Goal: Task Accomplishment & Management: Use online tool/utility

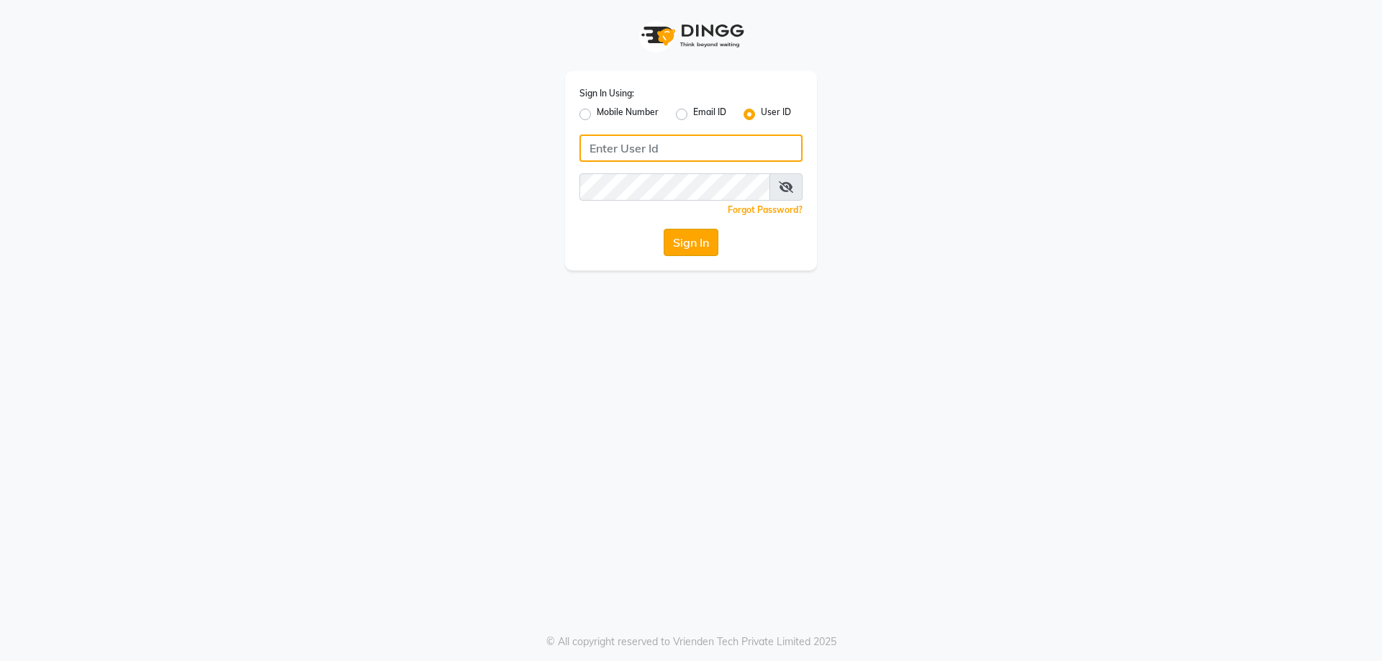
type input "stylehouse"
click at [690, 237] on button "Sign In" at bounding box center [691, 242] width 55 height 27
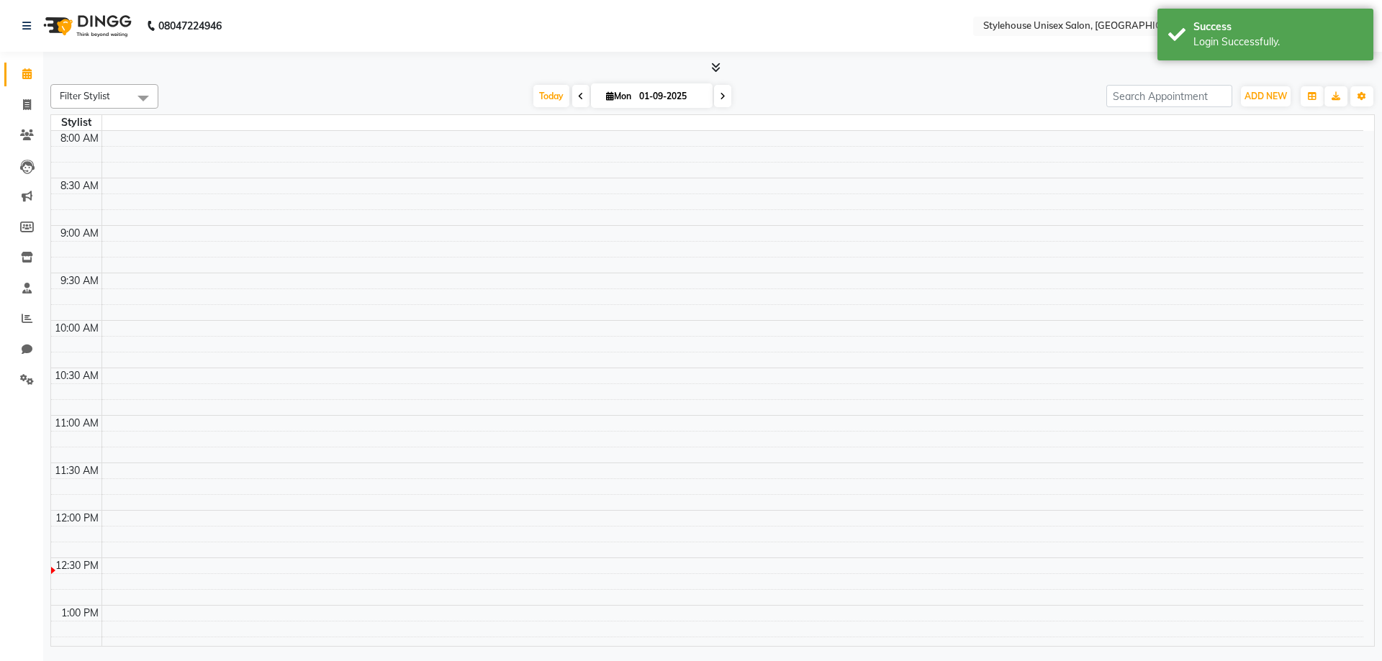
select select "en"
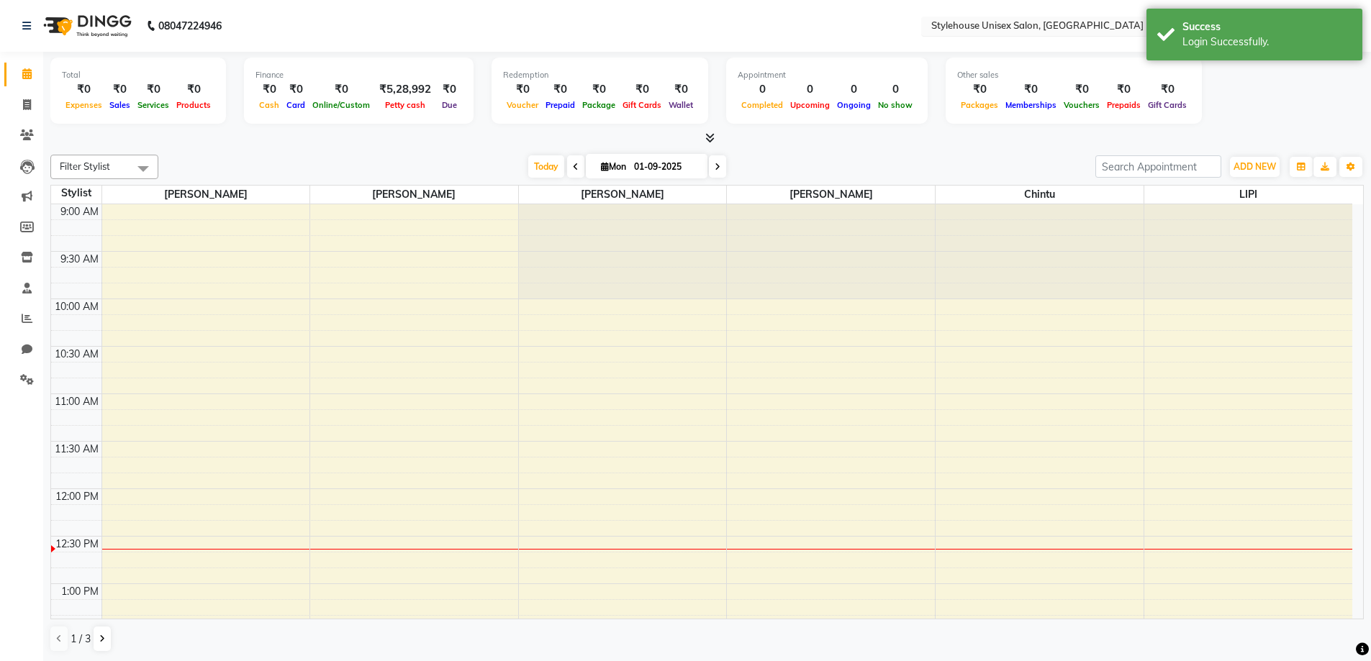
click at [1017, 29] on input "text" at bounding box center [1033, 27] width 209 height 14
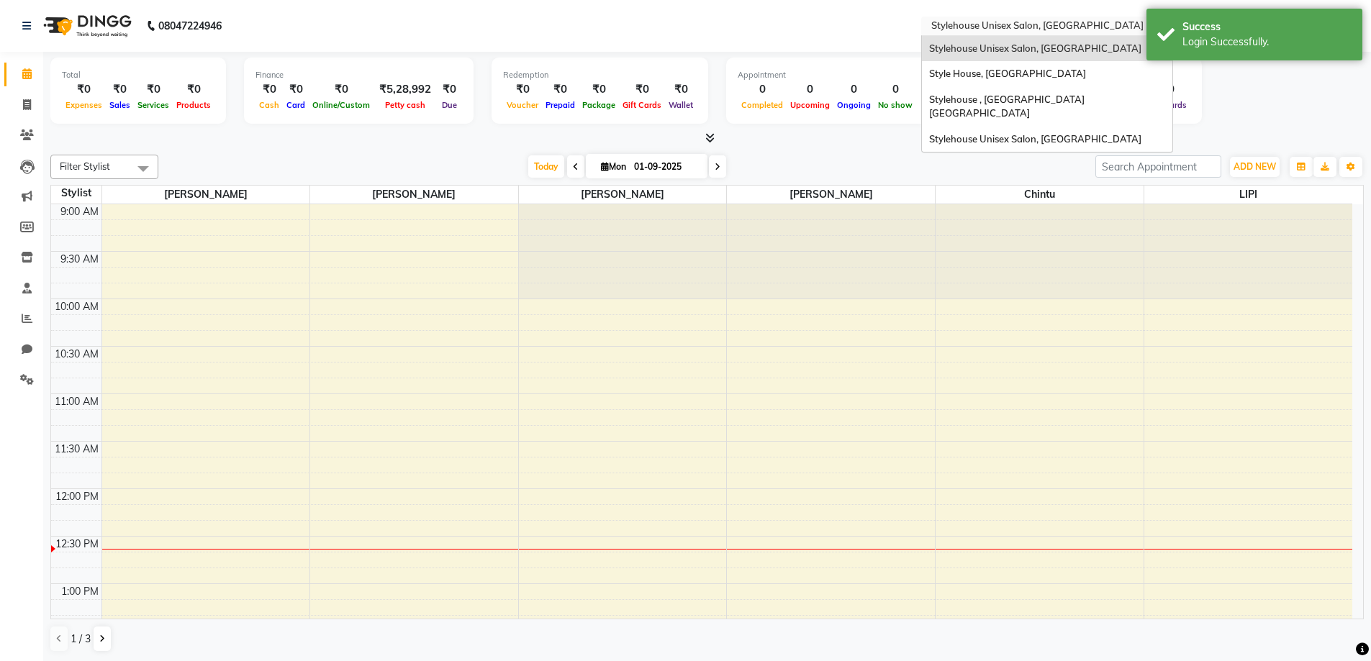
click at [1016, 47] on span "Stylehouse Unisex Salon, [GEOGRAPHIC_DATA]" at bounding box center [1035, 48] width 212 height 12
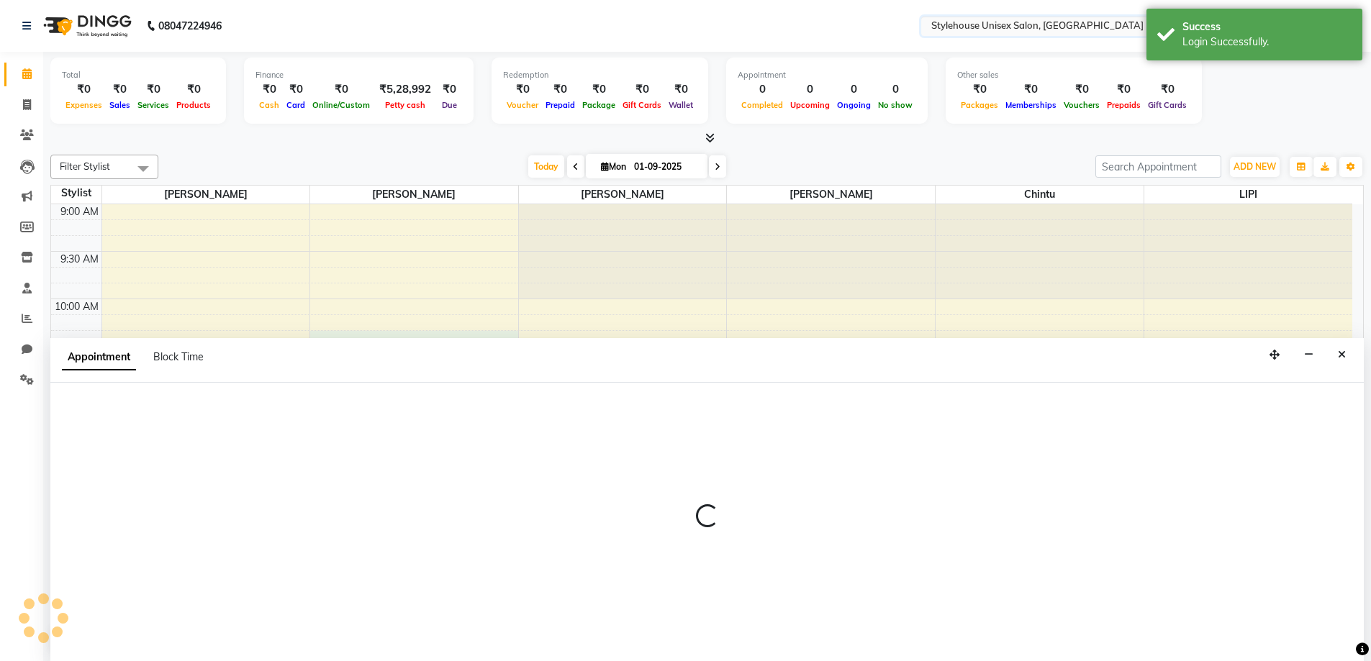
scroll to position [1, 0]
select select "21976"
select select "615"
select select "tentative"
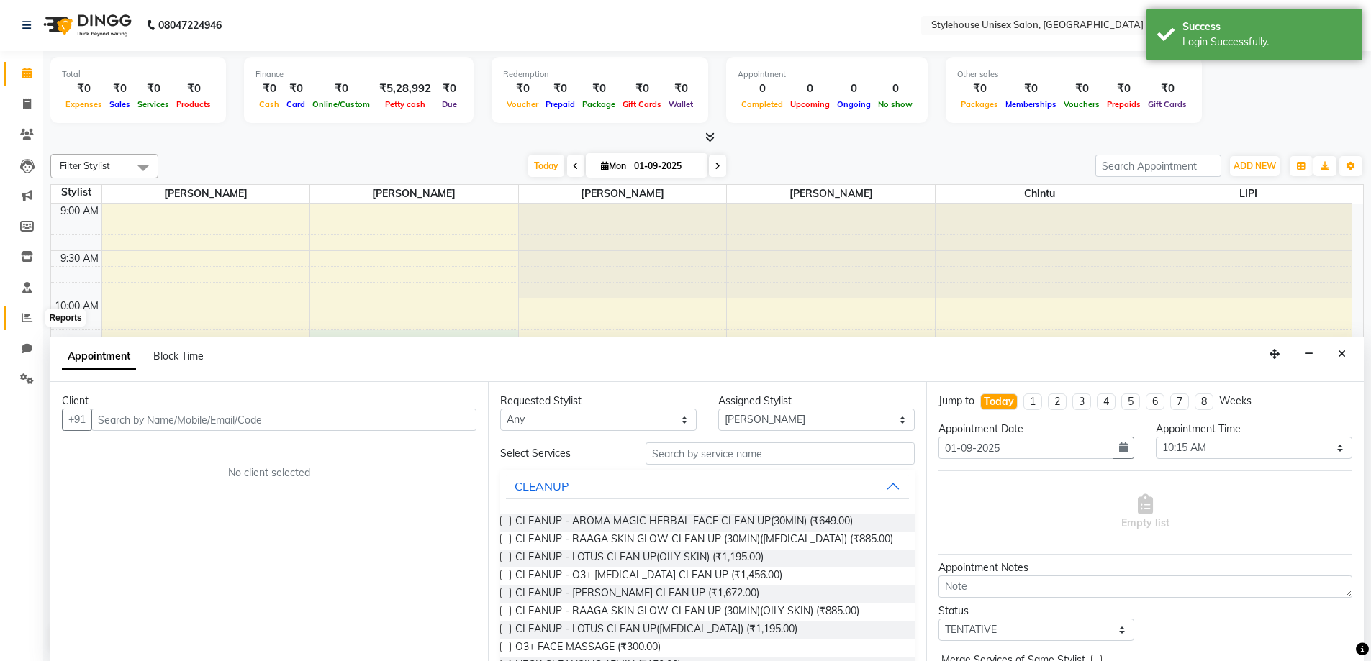
click at [30, 317] on icon at bounding box center [27, 317] width 11 height 11
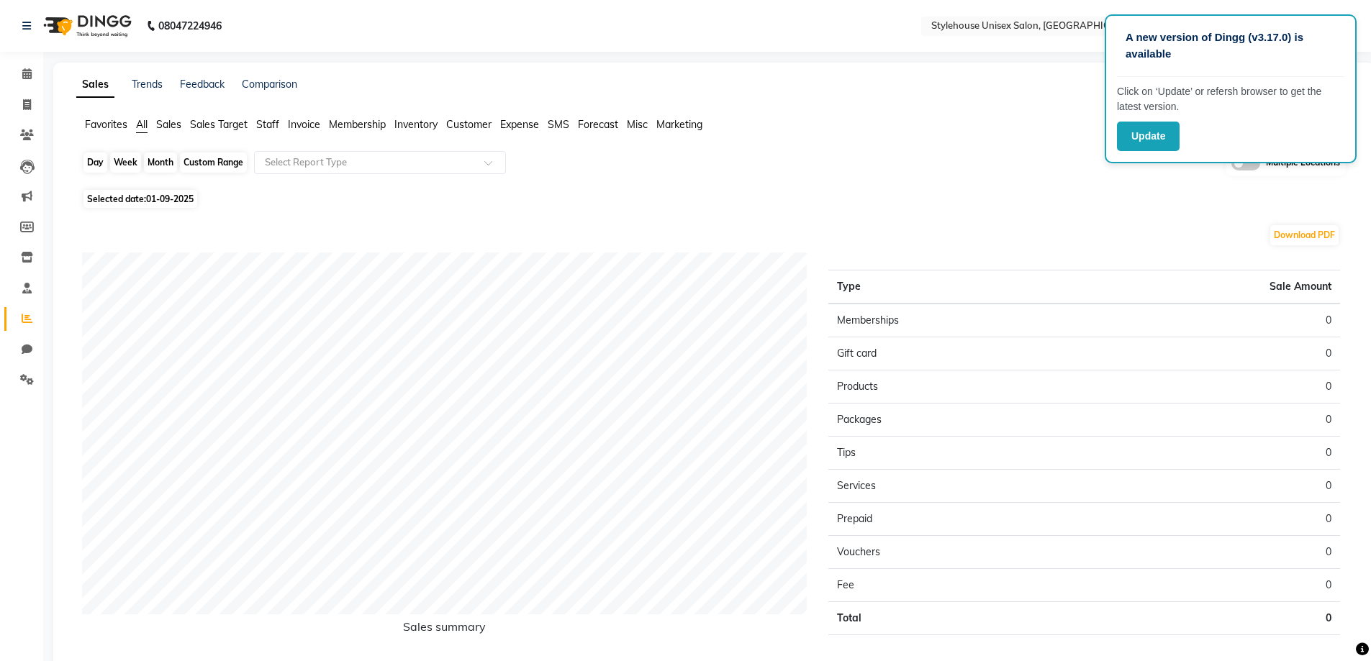
click at [99, 162] on div "Day" at bounding box center [95, 163] width 24 height 20
select select "9"
select select "2025"
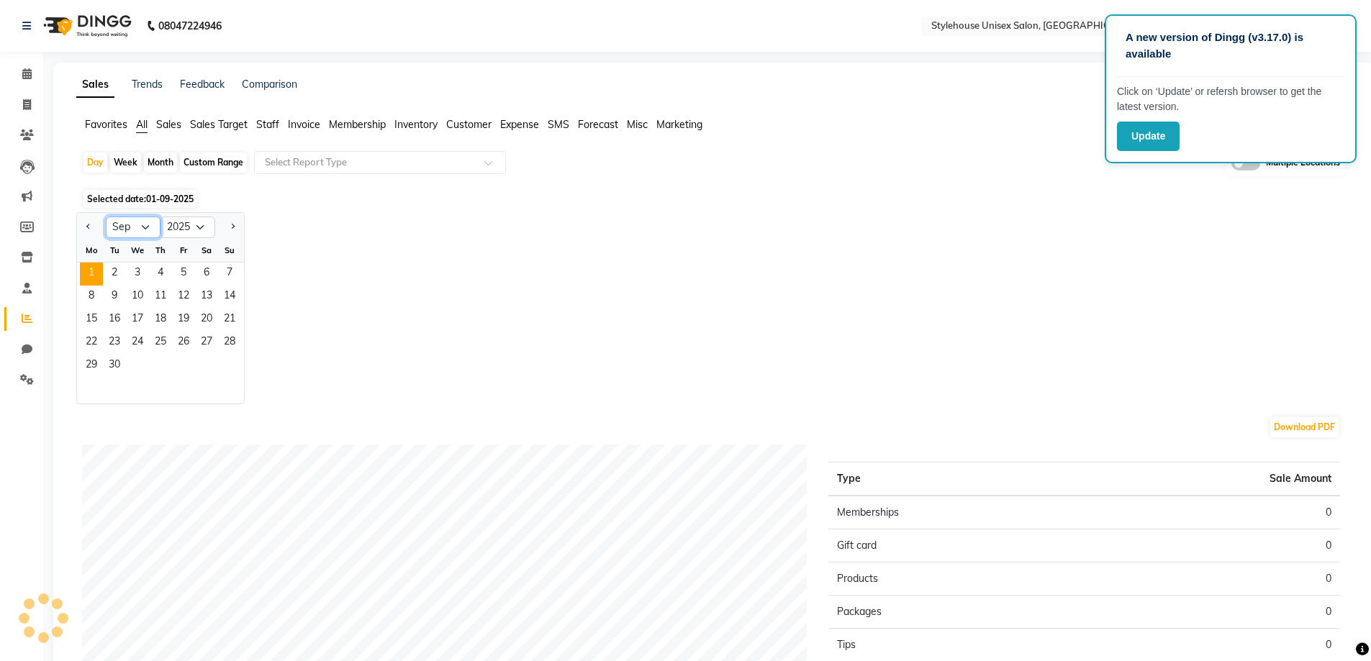
click at [150, 222] on select "Jan Feb Mar Apr May Jun [DATE] Aug Sep Oct Nov Dec" at bounding box center [133, 228] width 55 height 22
select select "8"
click at [106, 217] on select "Jan Feb Mar Apr May Jun [DATE] Aug Sep Oct Nov Dec" at bounding box center [133, 228] width 55 height 22
click at [159, 361] on span "28" at bounding box center [160, 366] width 23 height 23
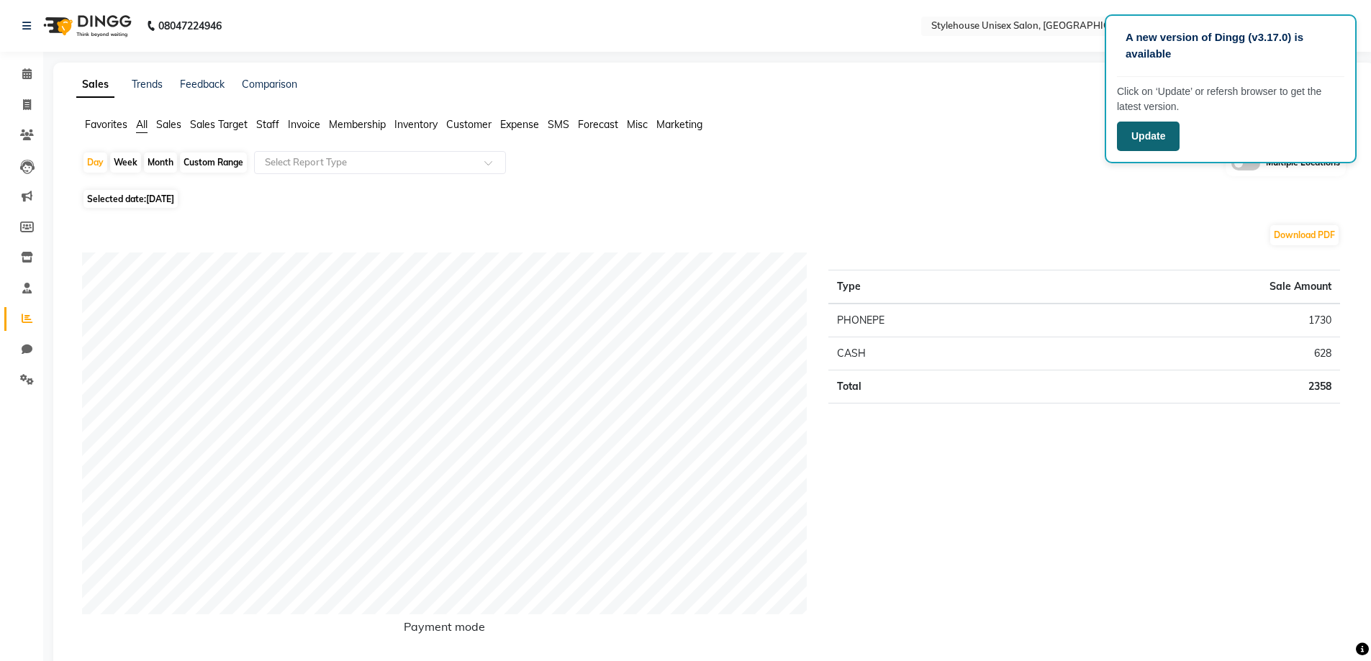
click at [1164, 132] on button "Update" at bounding box center [1148, 137] width 63 height 30
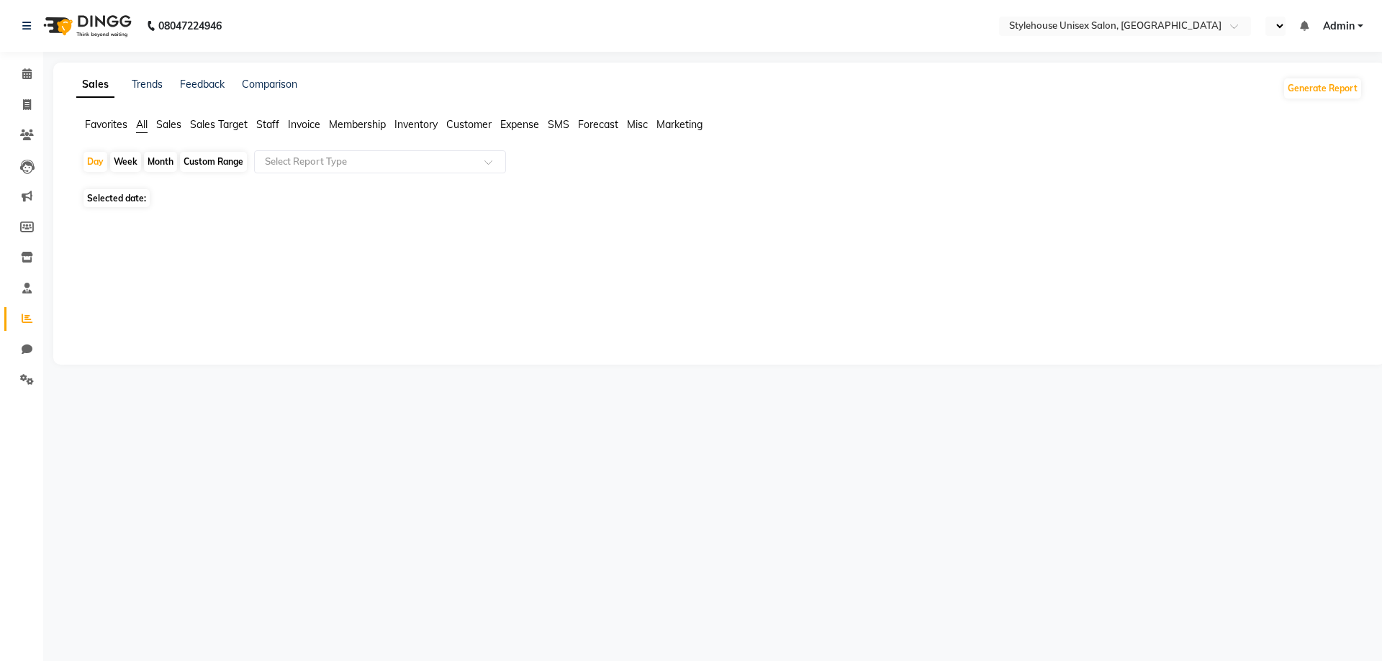
select select "en"
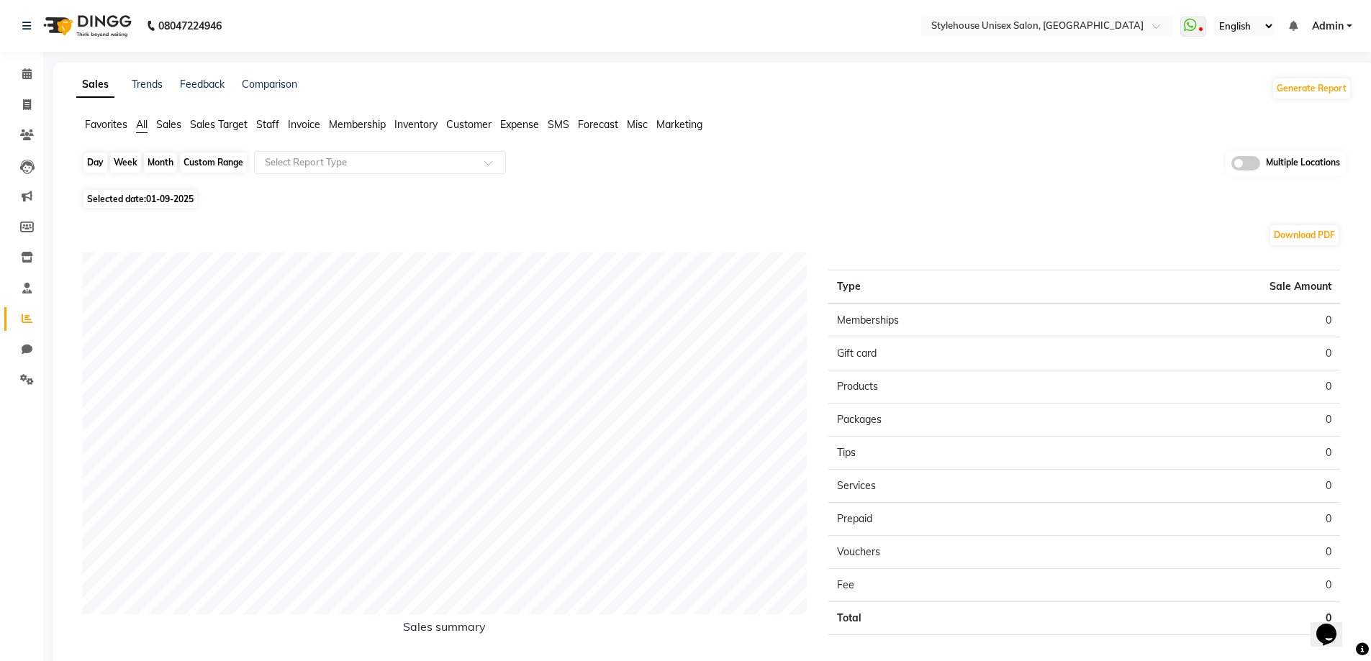
click at [96, 158] on div "Day" at bounding box center [95, 163] width 24 height 20
select select "9"
select select "2025"
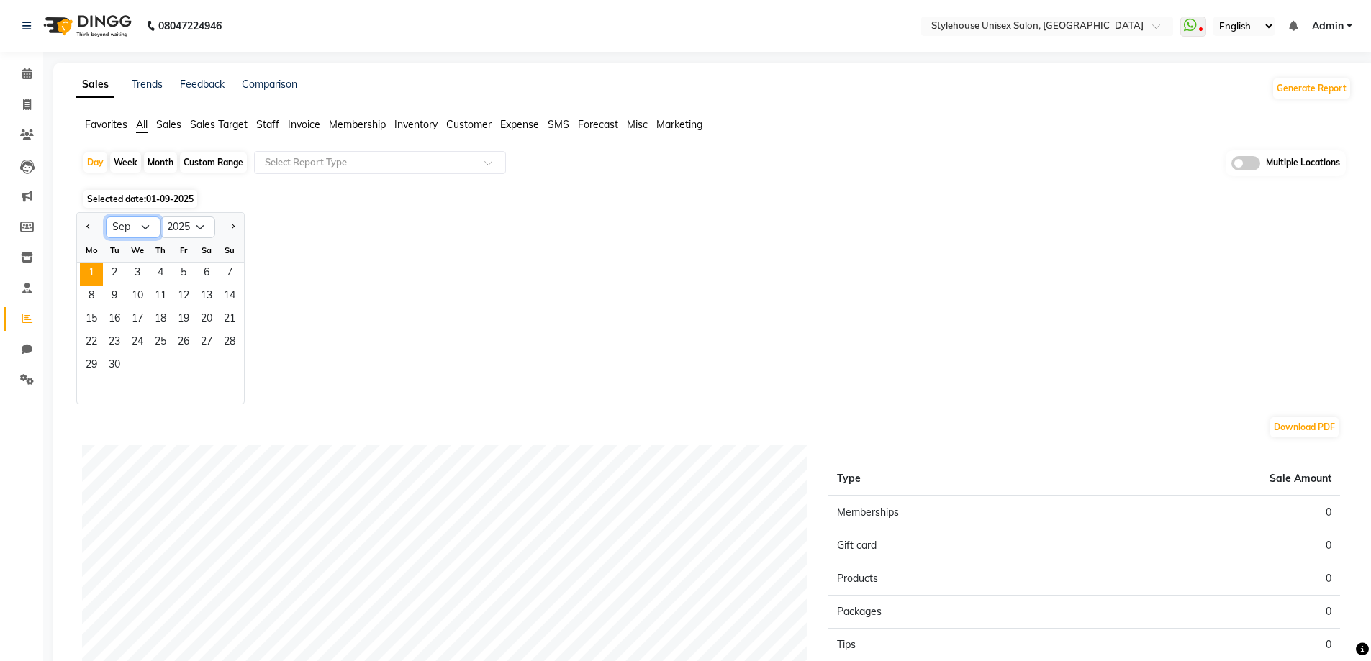
click at [123, 227] on select "Jan Feb Mar Apr May Jun [DATE] Aug Sep Oct Nov Dec" at bounding box center [133, 228] width 55 height 22
select select "8"
click at [106, 217] on select "Jan Feb Mar Apr May Jun [DATE] Aug Sep Oct Nov Dec" at bounding box center [133, 228] width 55 height 22
click at [163, 364] on span "28" at bounding box center [160, 366] width 23 height 23
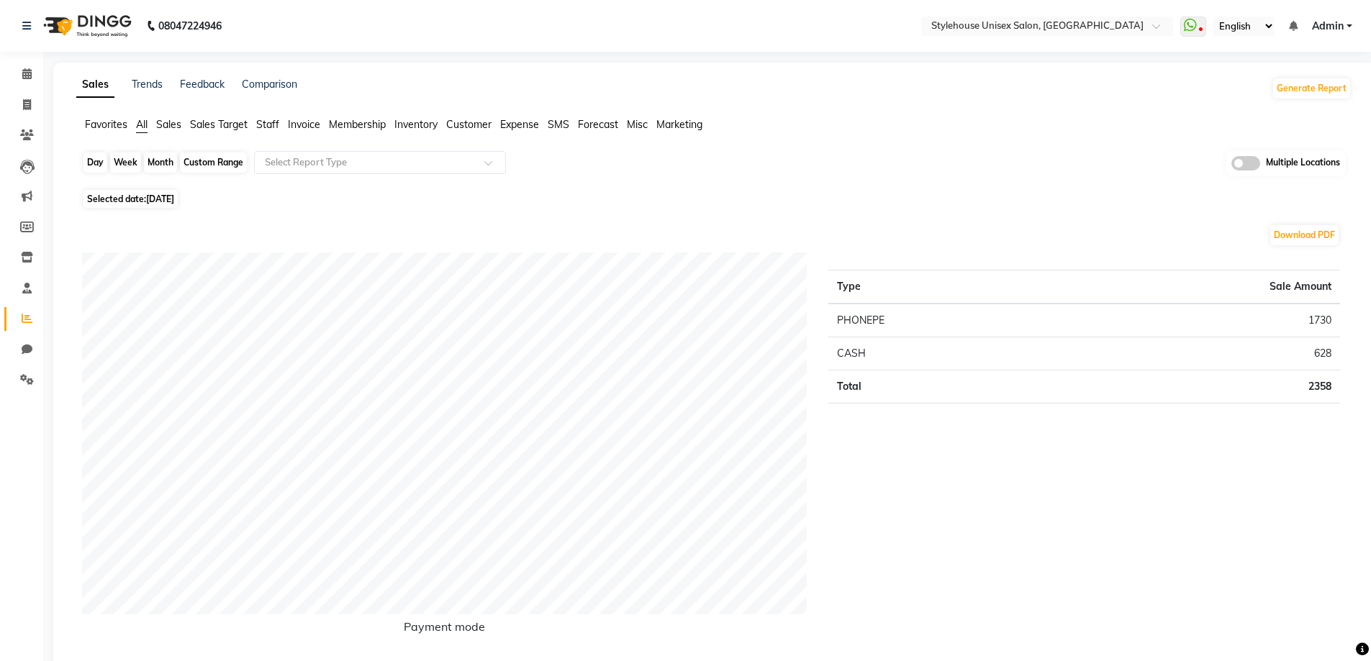
click at [94, 159] on div "Day" at bounding box center [95, 163] width 24 height 20
select select "8"
select select "2025"
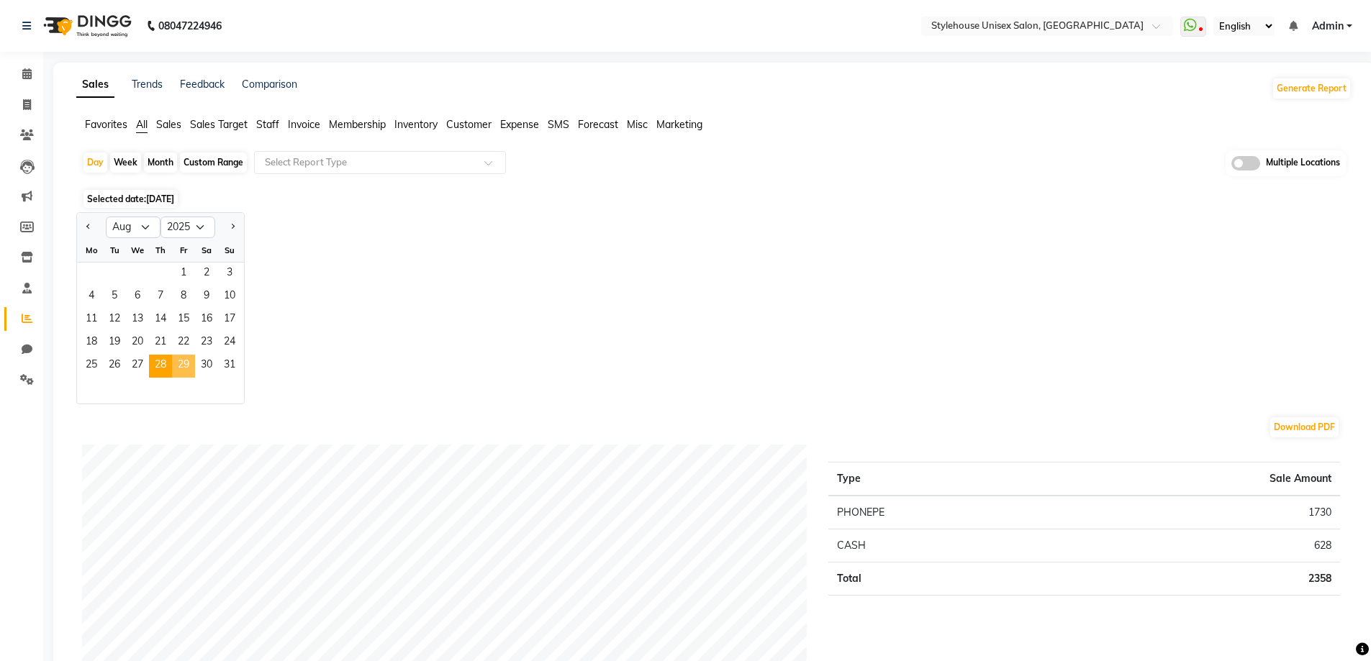
click at [185, 364] on span "29" at bounding box center [183, 366] width 23 height 23
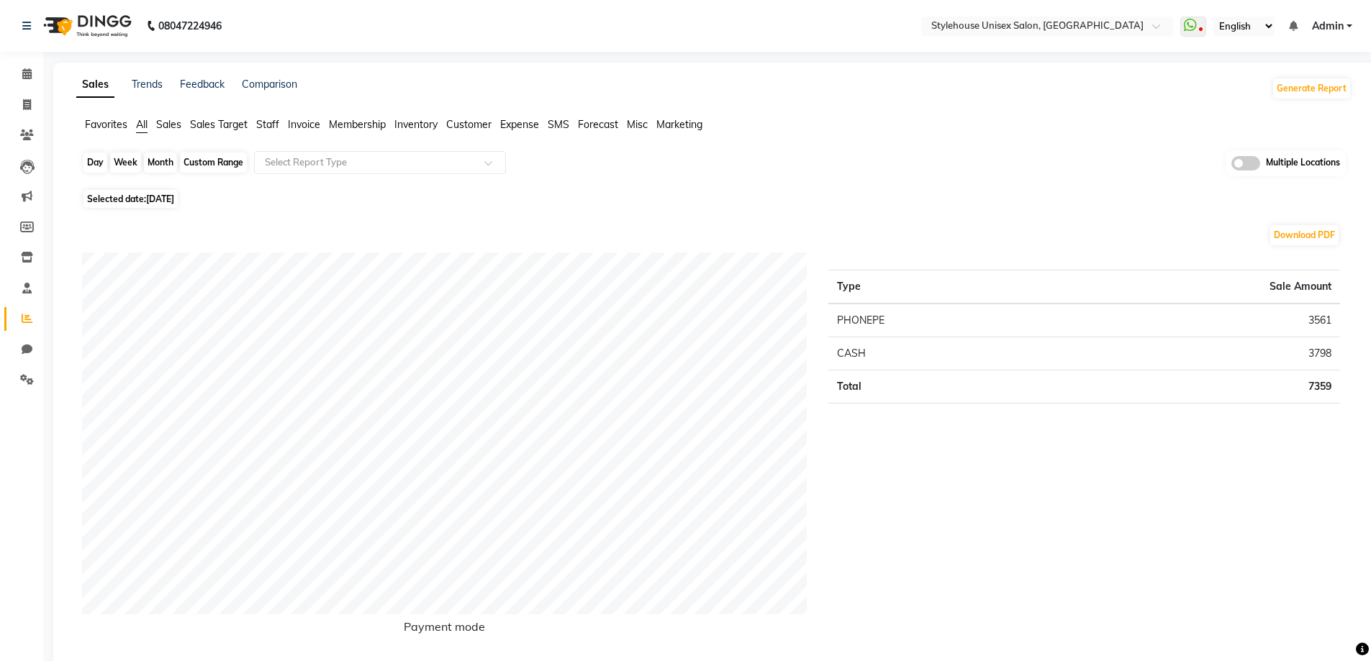
click at [97, 155] on div "Day" at bounding box center [95, 163] width 24 height 20
select select "8"
select select "2025"
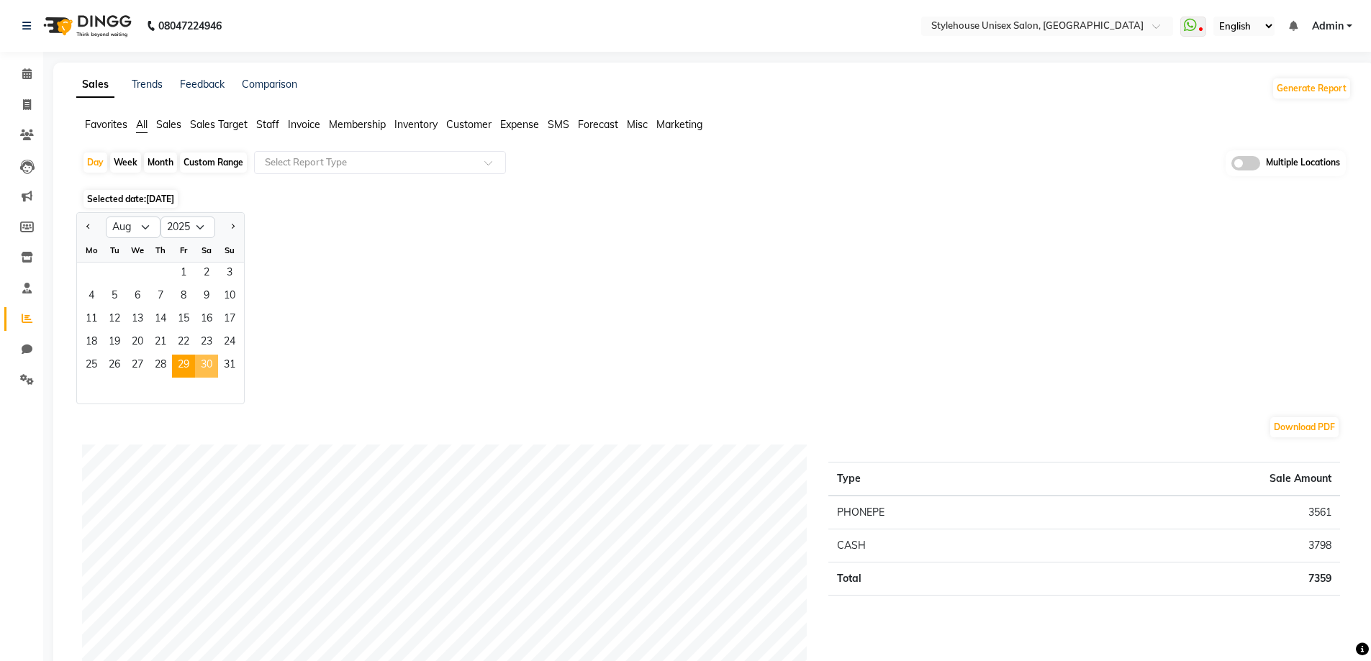
click at [204, 358] on span "30" at bounding box center [206, 366] width 23 height 23
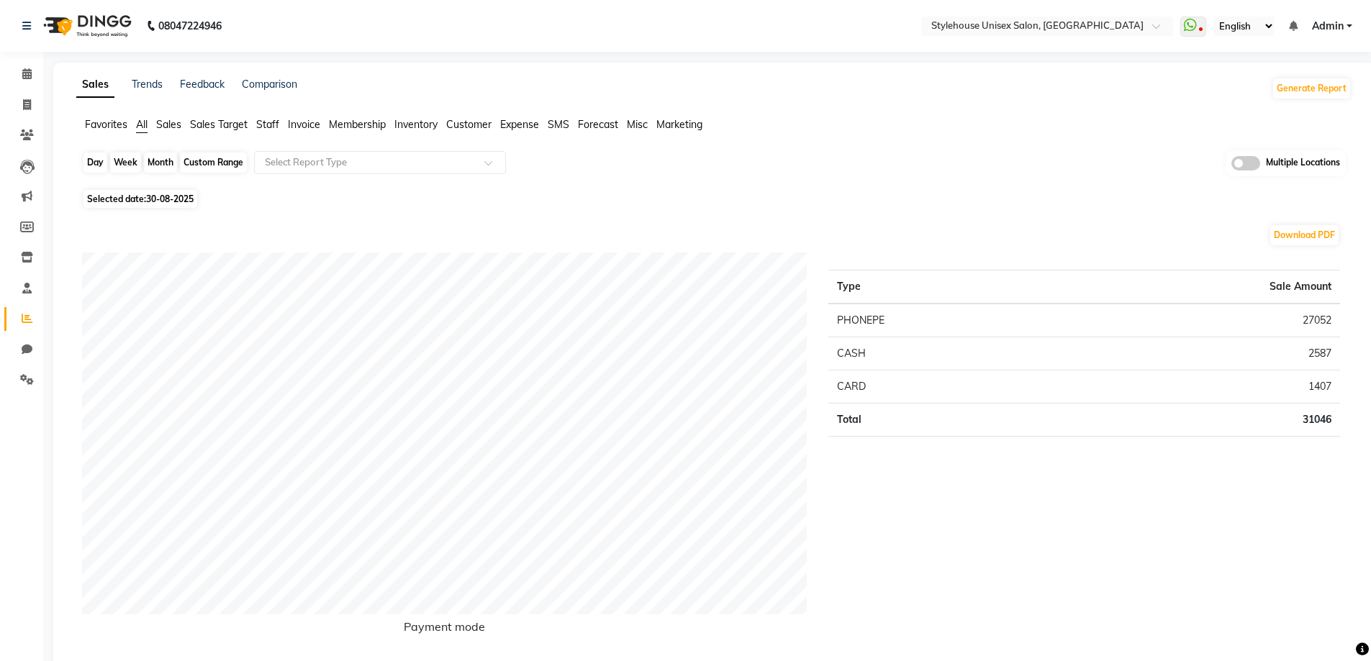
click at [92, 159] on div "Day" at bounding box center [95, 163] width 24 height 20
select select "8"
select select "2025"
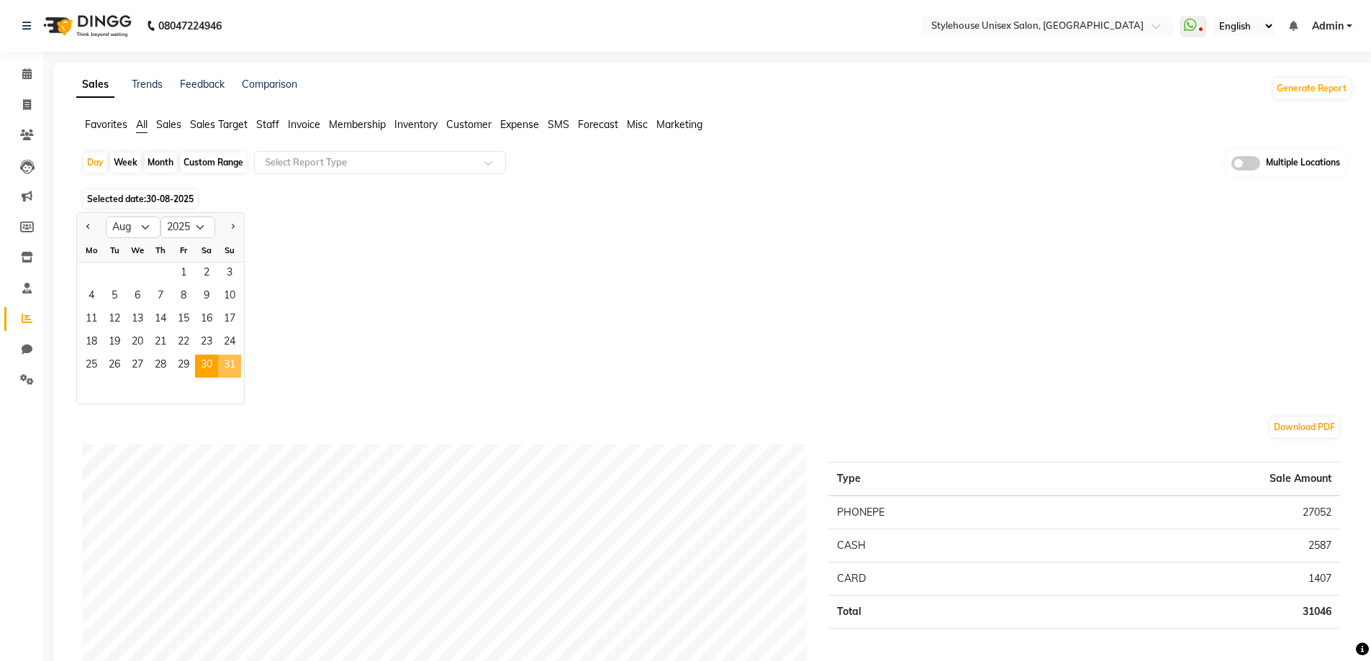
click at [229, 359] on span "31" at bounding box center [229, 366] width 23 height 23
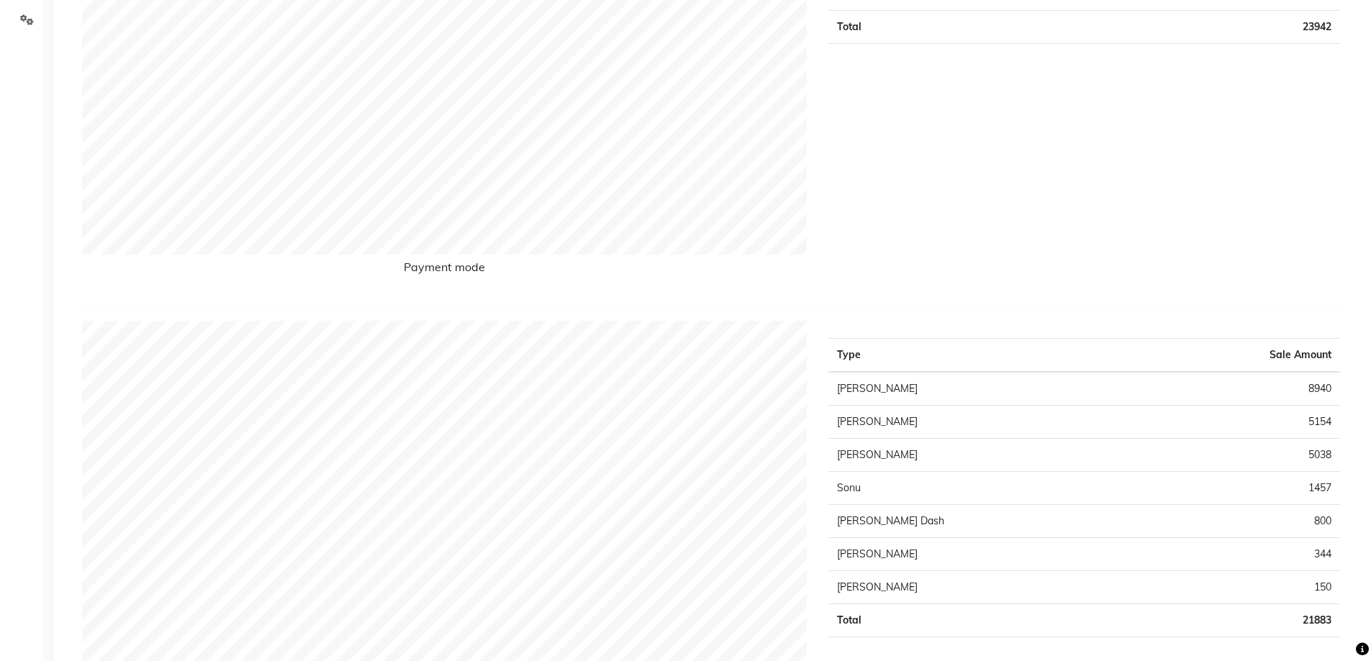
scroll to position [504, 0]
